Goal: Find specific page/section: Find specific page/section

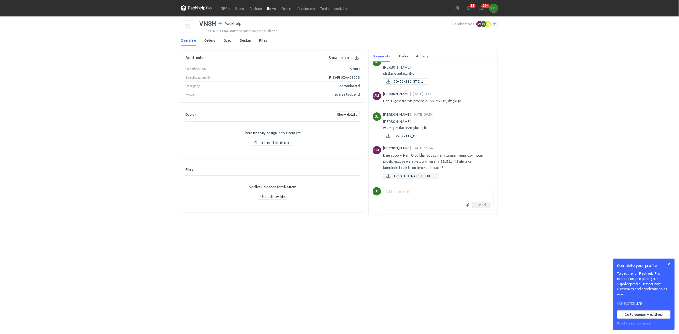
scroll to position [520, 0]
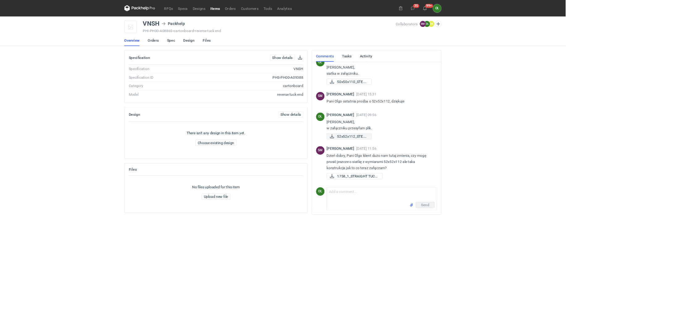
scroll to position [520, 0]
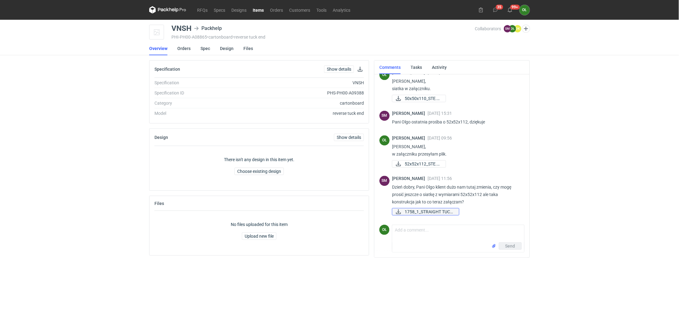
click at [428, 209] on span "1758_1_STRAIGHT TUCK..." at bounding box center [429, 211] width 49 height 7
drag, startPoint x: 625, startPoint y: 0, endPoint x: 449, endPoint y: 44, distance: 182.0
click at [448, 44] on nav "Overview Orders Spec Design Files" at bounding box center [339, 49] width 381 height 14
drag, startPoint x: 635, startPoint y: 150, endPoint x: 640, endPoint y: 149, distance: 4.6
click at [635, 150] on div "RFQs Specs Designs Items Orders Customers Tools Analytics 35 99+ OŁ [PERSON_NAM…" at bounding box center [339, 167] width 679 height 334
